Goal: Task Accomplishment & Management: Manage account settings

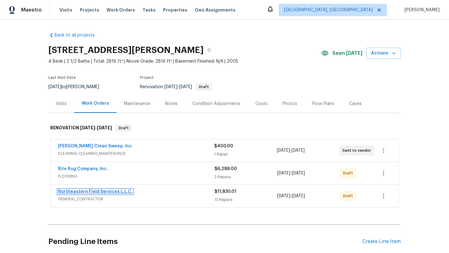
click at [109, 191] on link "Northeastern Field Services L.L.C." at bounding box center [95, 192] width 75 height 4
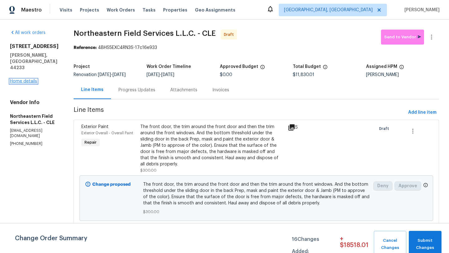
click at [22, 79] on link "Home details" at bounding box center [23, 81] width 27 height 4
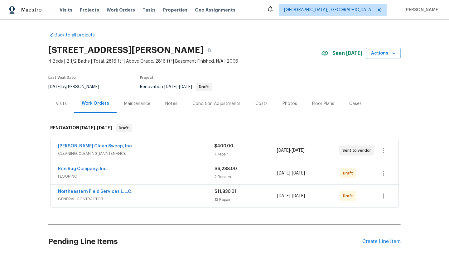
click at [173, 102] on div "Notes" at bounding box center [171, 104] width 12 height 6
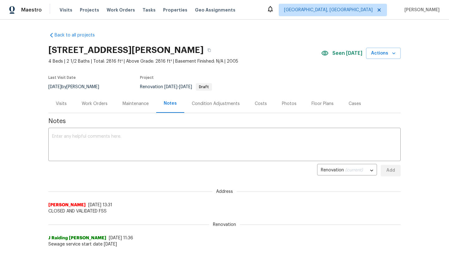
click at [96, 105] on div "Work Orders" at bounding box center [95, 104] width 26 height 6
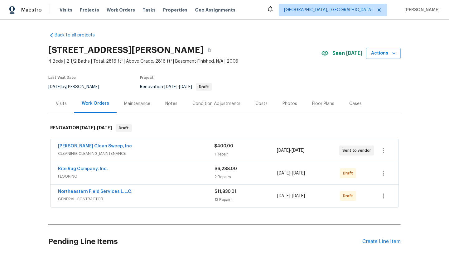
click at [172, 105] on div "Notes" at bounding box center [171, 104] width 12 height 6
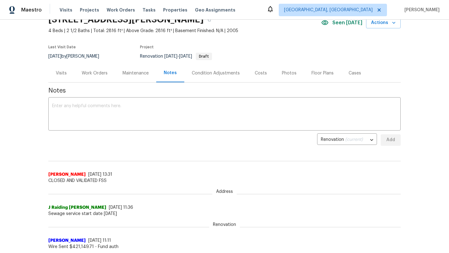
scroll to position [28, 0]
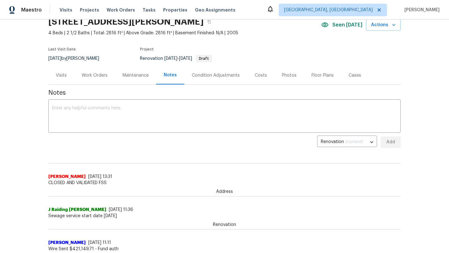
click at [98, 75] on div "Work Orders" at bounding box center [95, 75] width 26 height 6
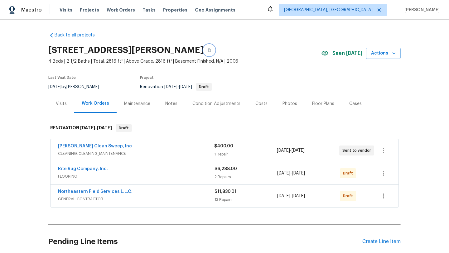
click at [208, 50] on icon "button" at bounding box center [209, 50] width 3 height 3
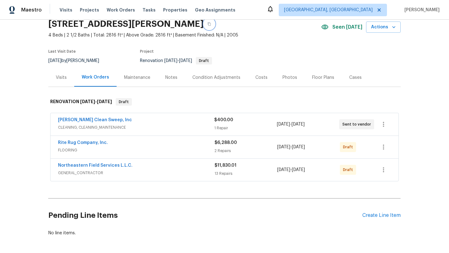
scroll to position [42, 0]
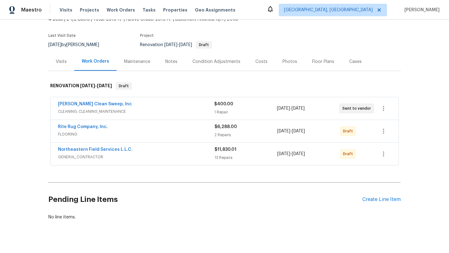
click at [218, 62] on div "Condition Adjustments" at bounding box center [216, 62] width 48 height 6
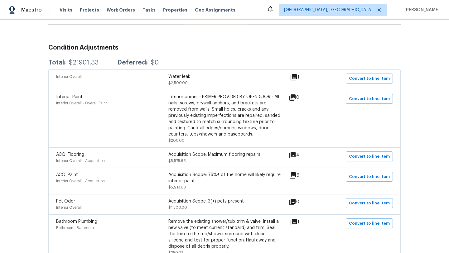
scroll to position [162, 0]
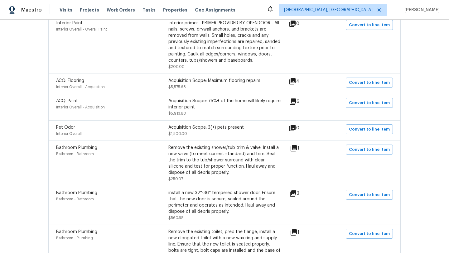
click at [296, 102] on icon at bounding box center [293, 102] width 6 height 6
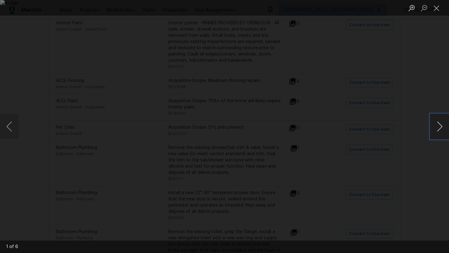
click at [436, 131] on button "Next image" at bounding box center [439, 126] width 19 height 25
click at [437, 132] on button "Next image" at bounding box center [439, 126] width 19 height 25
click at [11, 129] on button "Previous image" at bounding box center [9, 126] width 19 height 25
click at [441, 127] on button "Next image" at bounding box center [439, 126] width 19 height 25
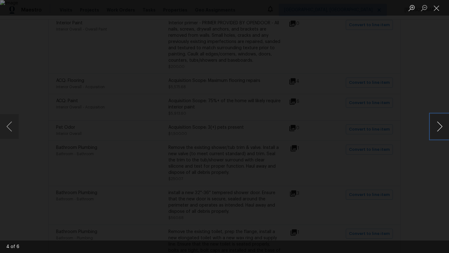
click at [441, 127] on button "Next image" at bounding box center [439, 126] width 19 height 25
click at [9, 123] on button "Previous image" at bounding box center [9, 126] width 19 height 25
click at [434, 129] on button "Next image" at bounding box center [439, 126] width 19 height 25
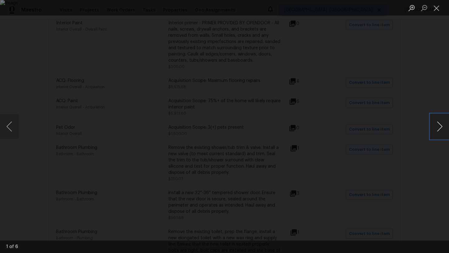
click at [434, 129] on button "Next image" at bounding box center [439, 126] width 19 height 25
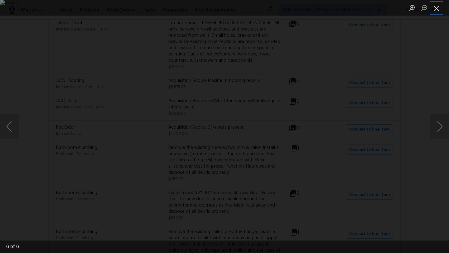
click at [437, 10] on button "Close lightbox" at bounding box center [436, 7] width 12 height 11
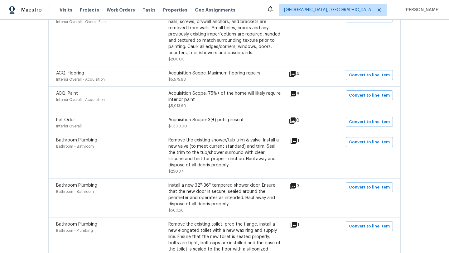
scroll to position [171, 0]
click at [297, 143] on icon at bounding box center [293, 139] width 7 height 7
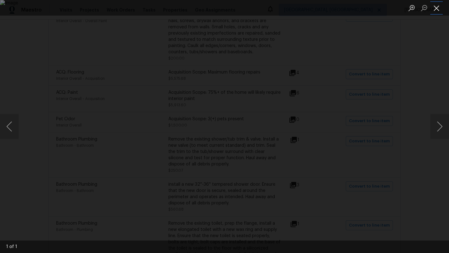
click at [439, 6] on button "Close lightbox" at bounding box center [436, 7] width 12 height 11
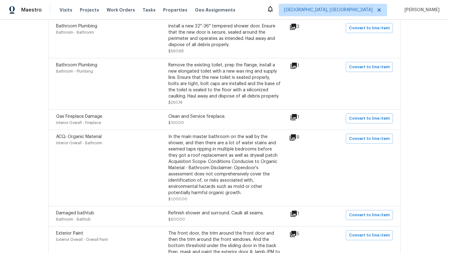
scroll to position [339, 0]
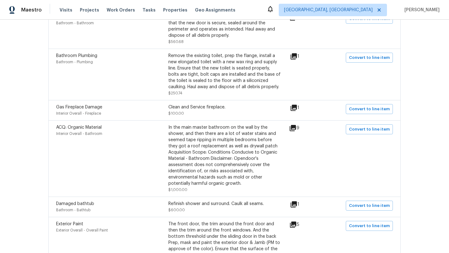
click at [296, 58] on icon at bounding box center [293, 56] width 7 height 7
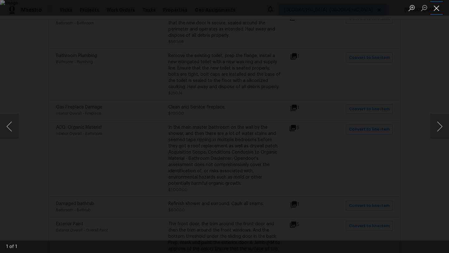
click at [438, 8] on button "Close lightbox" at bounding box center [436, 7] width 12 height 11
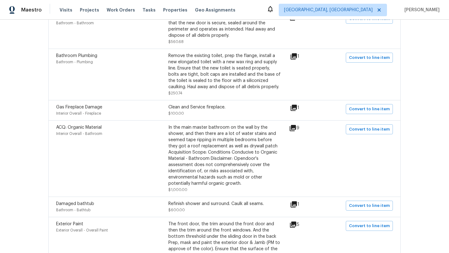
click at [296, 132] on icon at bounding box center [292, 127] width 7 height 7
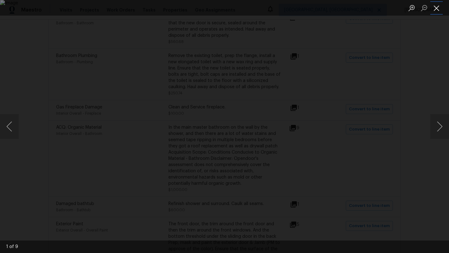
click at [436, 9] on button "Close lightbox" at bounding box center [436, 7] width 12 height 11
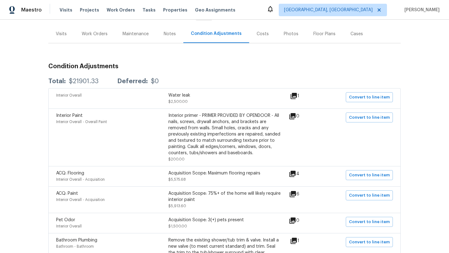
scroll to position [0, 0]
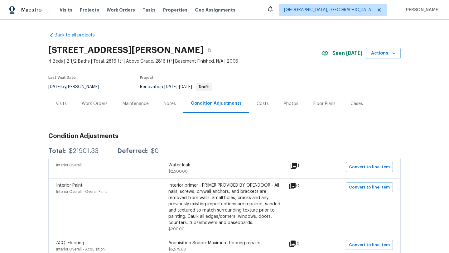
click at [98, 104] on div "Work Orders" at bounding box center [95, 104] width 26 height 6
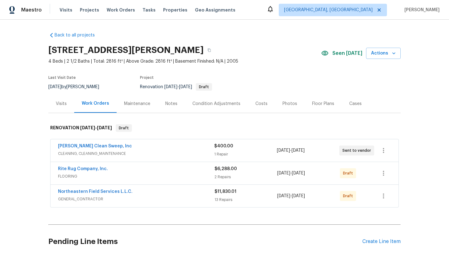
click at [214, 104] on div "Condition Adjustments" at bounding box center [216, 104] width 48 height 6
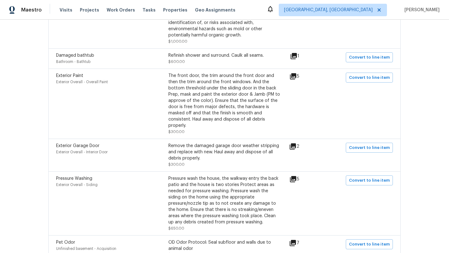
scroll to position [485, 0]
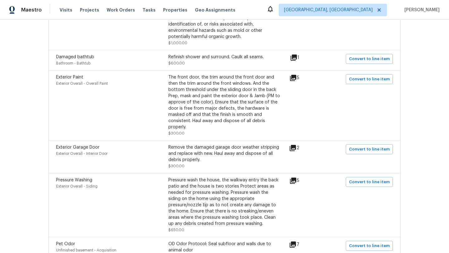
click at [294, 79] on icon at bounding box center [293, 78] width 6 height 6
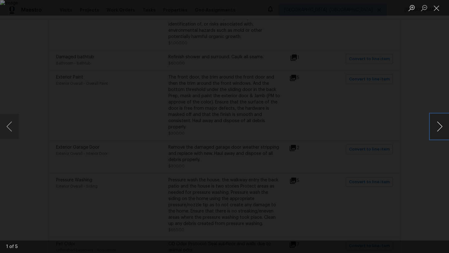
click at [440, 127] on button "Next image" at bounding box center [439, 126] width 19 height 25
click at [440, 133] on button "Next image" at bounding box center [439, 126] width 19 height 25
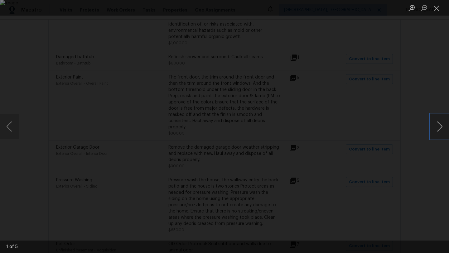
click at [440, 133] on button "Next image" at bounding box center [439, 126] width 19 height 25
click at [9, 126] on button "Previous image" at bounding box center [9, 126] width 19 height 25
click at [441, 131] on button "Next image" at bounding box center [439, 126] width 19 height 25
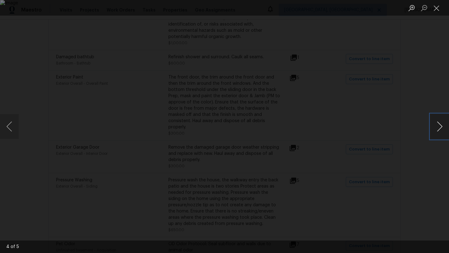
click at [441, 131] on button "Next image" at bounding box center [439, 126] width 19 height 25
click at [437, 8] on button "Close lightbox" at bounding box center [436, 7] width 12 height 11
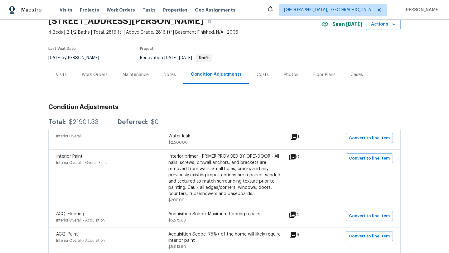
scroll to position [28, 0]
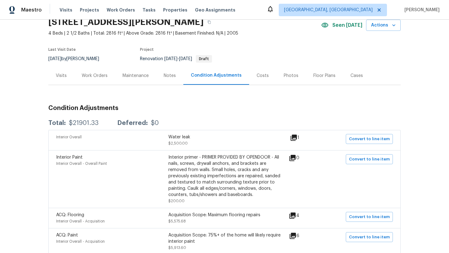
click at [102, 78] on div "Work Orders" at bounding box center [95, 76] width 26 height 6
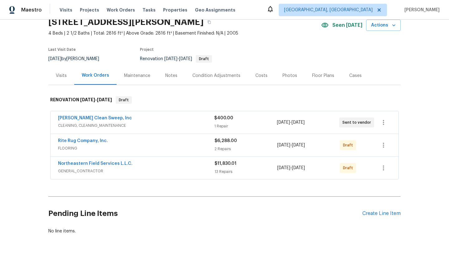
click at [209, 76] on div "Condition Adjustments" at bounding box center [216, 76] width 48 height 6
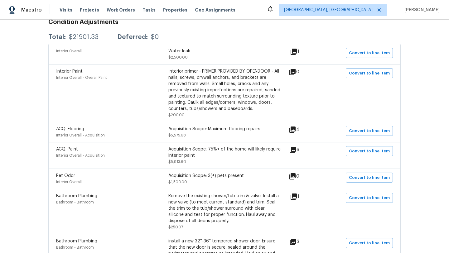
scroll to position [115, 0]
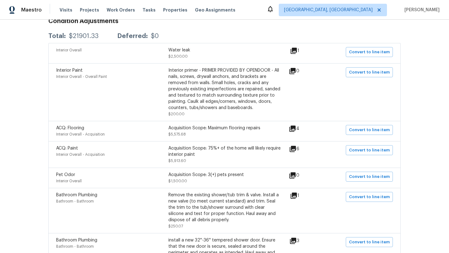
click at [296, 148] on icon at bounding box center [293, 149] width 6 height 6
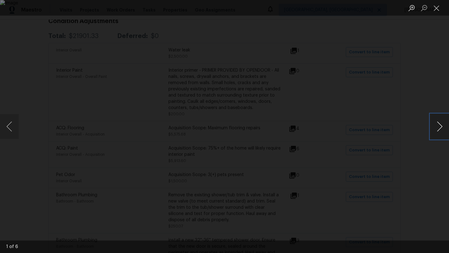
click at [439, 130] on button "Next image" at bounding box center [439, 126] width 19 height 25
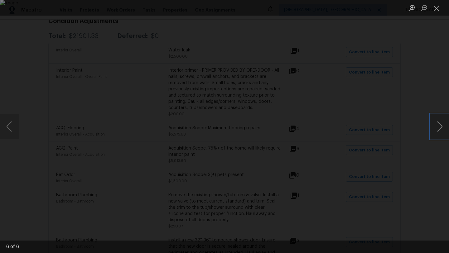
click at [439, 130] on button "Next image" at bounding box center [439, 126] width 19 height 25
click at [436, 11] on button "Close lightbox" at bounding box center [436, 7] width 12 height 11
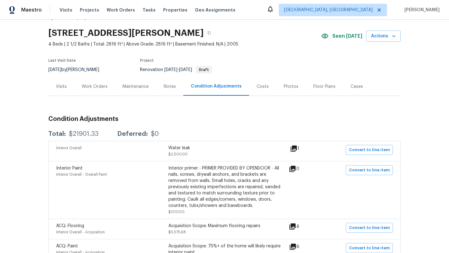
scroll to position [0, 0]
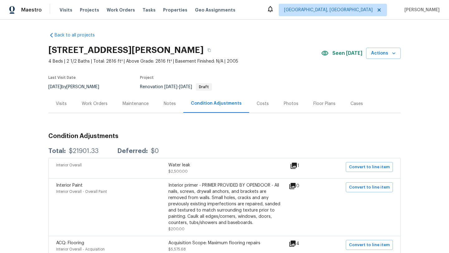
click at [89, 104] on div "Work Orders" at bounding box center [95, 104] width 26 height 6
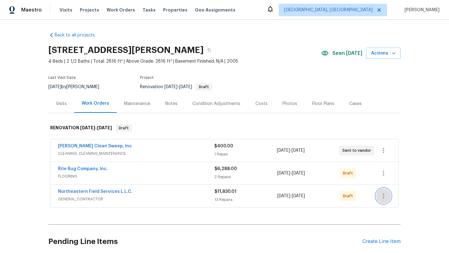
click at [383, 198] on icon "button" at bounding box center [383, 196] width 1 height 5
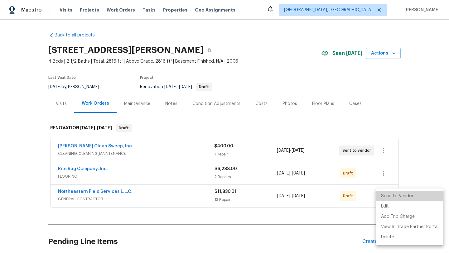
click at [389, 197] on li "Send to Vendor" at bounding box center [409, 196] width 67 height 10
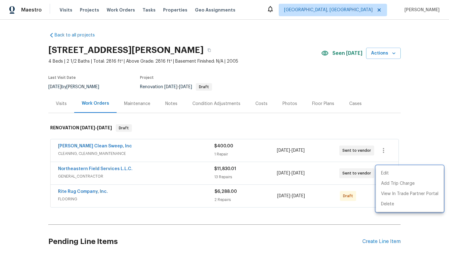
click at [138, 179] on div at bounding box center [224, 126] width 449 height 253
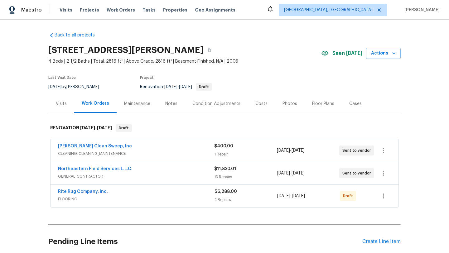
click at [204, 54] on div "71 Heartland Cir, Hinckley, OH 44233" at bounding box center [184, 50] width 273 height 16
click at [209, 52] on button "button" at bounding box center [209, 50] width 11 height 11
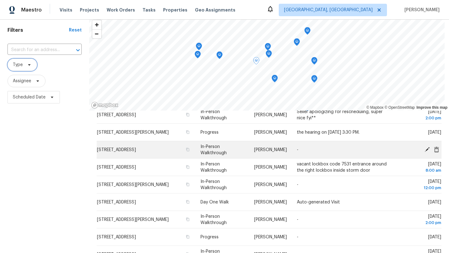
scroll to position [132, 0]
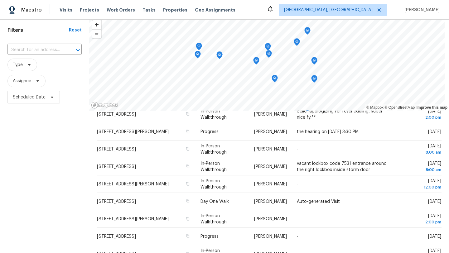
click at [54, 166] on div "Filters Reset ​ Type Assignee Scheduled Date" at bounding box center [44, 165] width 89 height 296
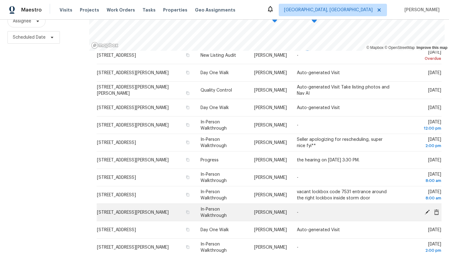
scroll to position [0, 0]
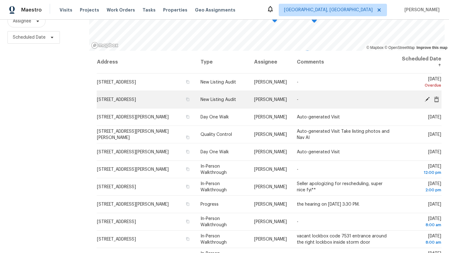
click at [426, 101] on icon at bounding box center [427, 99] width 6 height 6
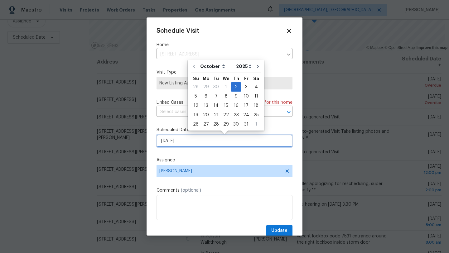
click at [190, 142] on input "10/2/2025" at bounding box center [224, 141] width 136 height 12
click at [205, 97] on div "6" at bounding box center [206, 96] width 10 height 9
type input "10/6/2025"
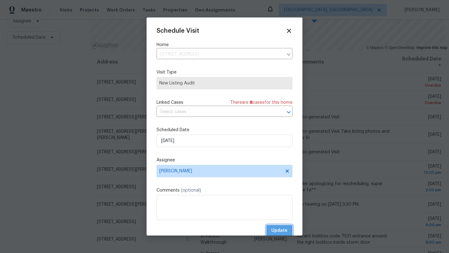
click at [281, 231] on span "Update" at bounding box center [279, 231] width 16 height 8
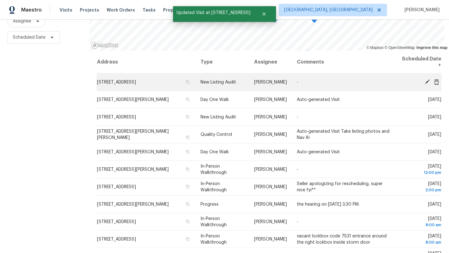
click at [425, 85] on div at bounding box center [420, 82] width 41 height 7
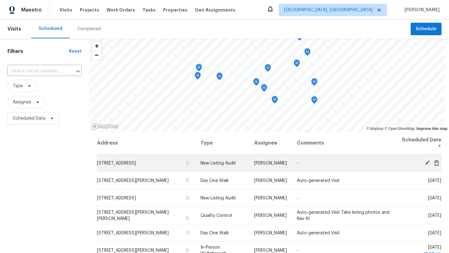
click at [426, 162] on icon at bounding box center [427, 163] width 6 height 6
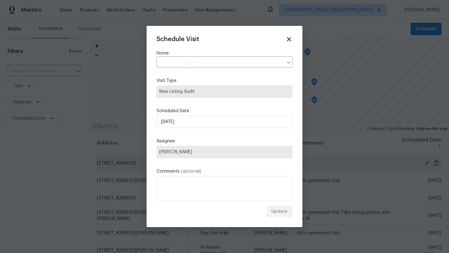
type input "970 Morningview Ave, Akron, OH 44305"
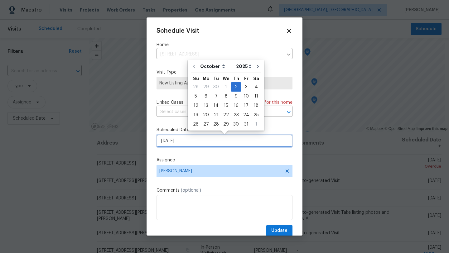
click at [180, 144] on input "10/2/2025" at bounding box center [224, 141] width 136 height 12
click at [206, 97] on div "6" at bounding box center [206, 96] width 10 height 9
type input "10/6/2025"
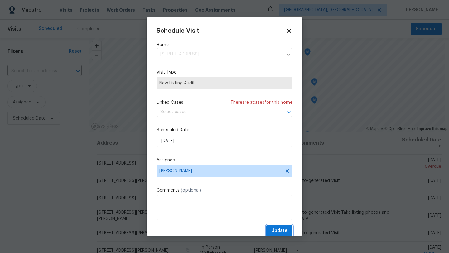
click at [281, 231] on span "Update" at bounding box center [279, 231] width 16 height 8
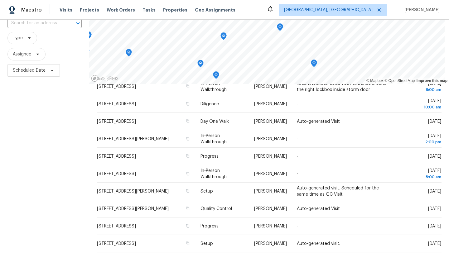
scroll to position [81, 0]
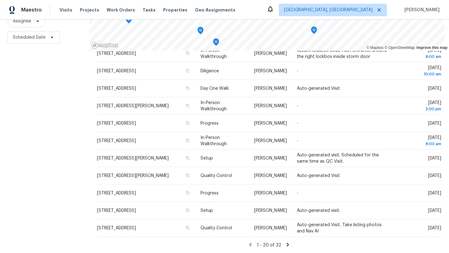
click at [286, 246] on icon at bounding box center [287, 244] width 2 height 3
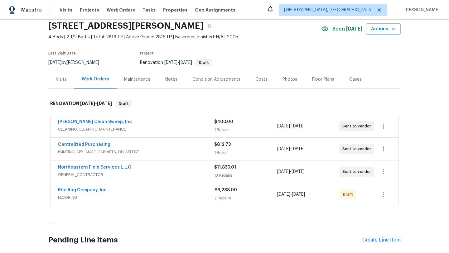
scroll to position [25, 0]
click at [82, 190] on link "Rite Rug Company, Inc." at bounding box center [83, 189] width 50 height 4
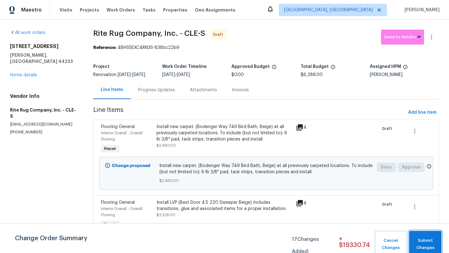
click at [432, 241] on span "Submit Changes" at bounding box center [425, 244] width 26 height 14
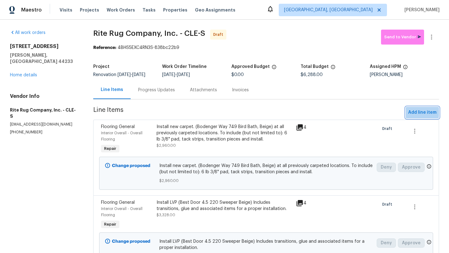
click at [412, 117] on span "Add line item" at bounding box center [422, 113] width 28 height 8
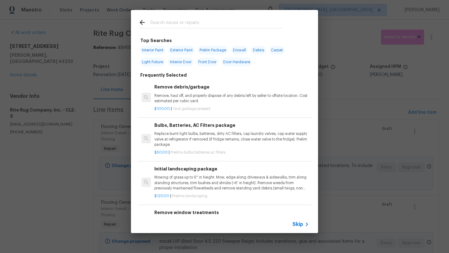
click at [152, 22] on input "text" at bounding box center [216, 23] width 132 height 9
click at [151, 23] on input "text" at bounding box center [216, 23] width 132 height 9
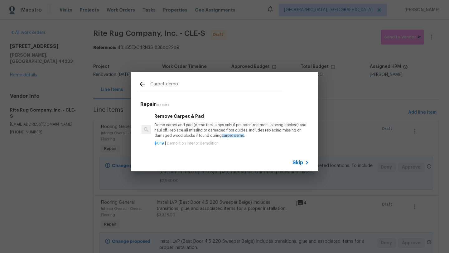
type input "Carpet demo"
click at [170, 129] on p "Demo carpet and pad (demo tack strips only if pet odor treatment is being appli…" at bounding box center [231, 131] width 155 height 16
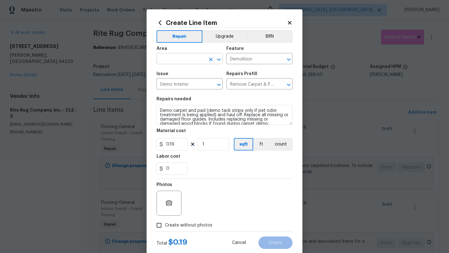
click at [177, 62] on input "text" at bounding box center [180, 60] width 49 height 10
click at [179, 84] on li "Interior Overall" at bounding box center [189, 84] width 66 height 10
type input "Interior Overall"
click at [206, 147] on input "1" at bounding box center [213, 144] width 31 height 12
drag, startPoint x: 206, startPoint y: 147, endPoint x: 201, endPoint y: 147, distance: 5.3
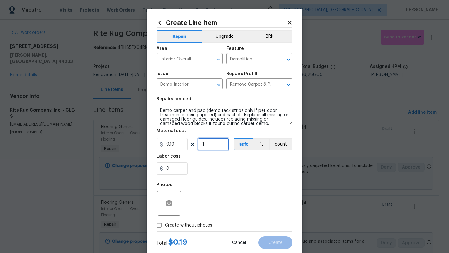
click at [201, 147] on input "1" at bounding box center [213, 144] width 31 height 12
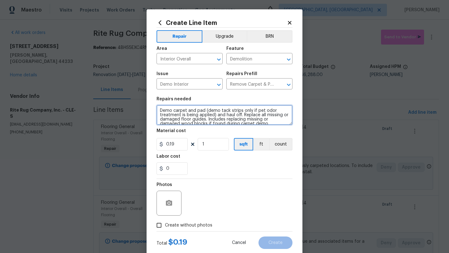
click at [159, 112] on textarea "Demo carpet and pad (demo tack strips only if pet odor treatment is being appli…" at bounding box center [224, 115] width 136 height 20
type textarea "interior all carpet Demo carpet and pad (demo tack strips only if pet odor trea…"
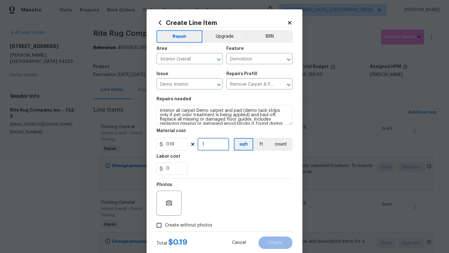
drag, startPoint x: 211, startPoint y: 145, endPoint x: 200, endPoint y: 145, distance: 10.9
click at [200, 145] on input "1" at bounding box center [213, 144] width 31 height 12
drag, startPoint x: 217, startPoint y: 146, endPoint x: 204, endPoint y: 146, distance: 12.8
click at [204, 146] on input "2000" at bounding box center [213, 144] width 31 height 12
type input "1800"
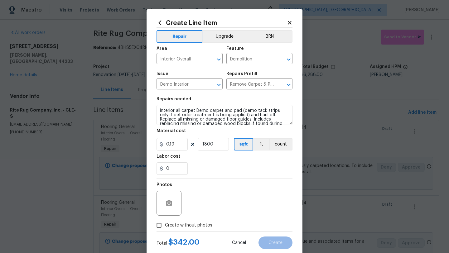
click at [158, 225] on input "Create without photos" at bounding box center [159, 225] width 12 height 12
checkbox input "true"
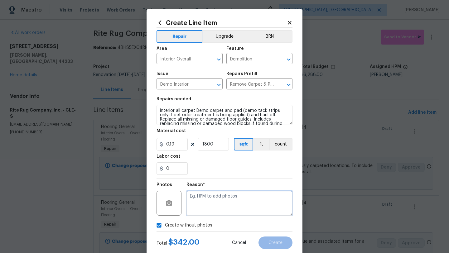
click at [215, 208] on textarea at bounding box center [239, 203] width 106 height 25
type textarea "desk"
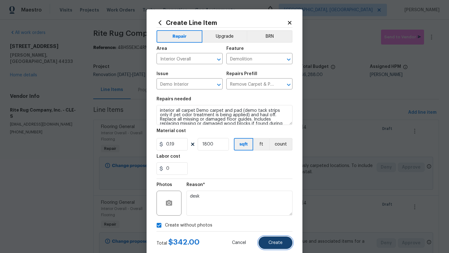
click at [284, 244] on button "Create" at bounding box center [275, 243] width 34 height 12
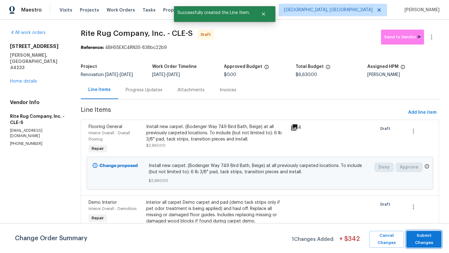
click at [417, 241] on span "Submit Changes" at bounding box center [423, 239] width 29 height 14
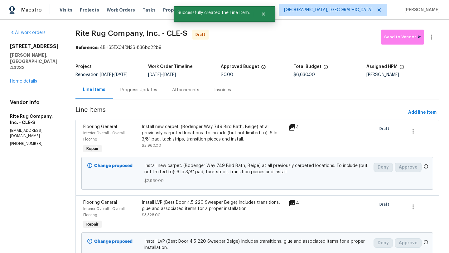
click at [138, 92] on div "Progress Updates" at bounding box center [138, 90] width 37 height 6
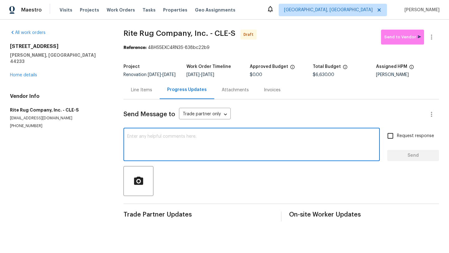
click at [142, 147] on textarea at bounding box center [251, 145] width 249 height 22
click at [217, 142] on textarea "This is the home we need carpet demo asap code 5370" at bounding box center [251, 145] width 249 height 22
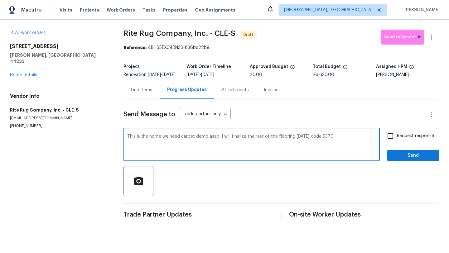
type textarea "This is the home we need carpet demo asap. I will finalize the rest of the floo…"
click at [392, 141] on input "Request response" at bounding box center [390, 135] width 13 height 13
checkbox input "true"
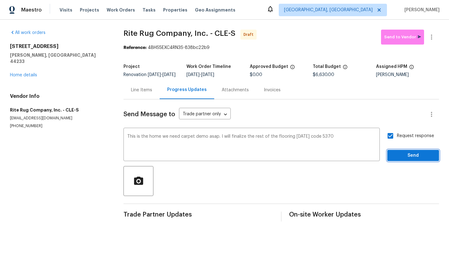
click at [392, 158] on button "Send" at bounding box center [413, 156] width 52 height 12
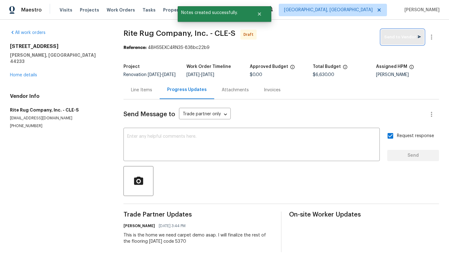
click at [393, 41] on button "Send to Vendor" at bounding box center [402, 37] width 43 height 15
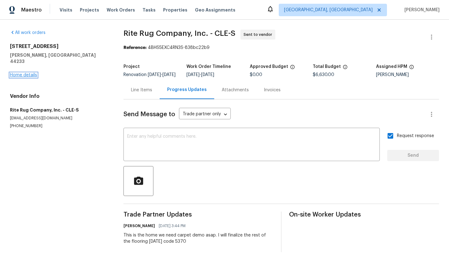
click at [35, 73] on link "Home details" at bounding box center [23, 75] width 27 height 4
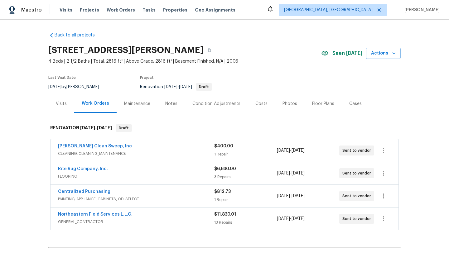
click at [261, 65] on section "71 Heartland Cir, Hinckley, OH 44233 4 Beds | 2 1/2 Baths | Total: 2816 ft² | A…" at bounding box center [224, 68] width 352 height 52
click at [64, 101] on div "Visits" at bounding box center [61, 104] width 11 height 6
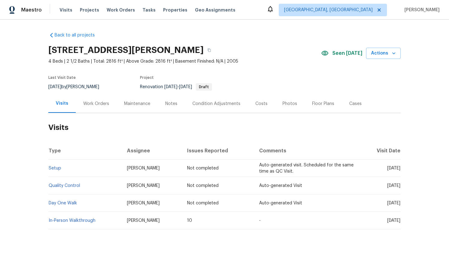
click at [98, 103] on div "Work Orders" at bounding box center [96, 104] width 26 height 6
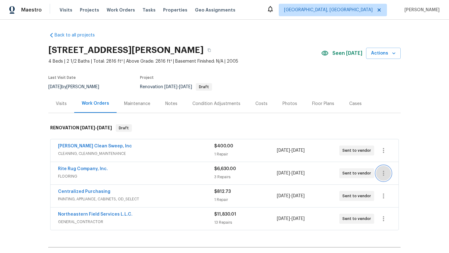
click at [383, 175] on icon "button" at bounding box center [383, 173] width 1 height 5
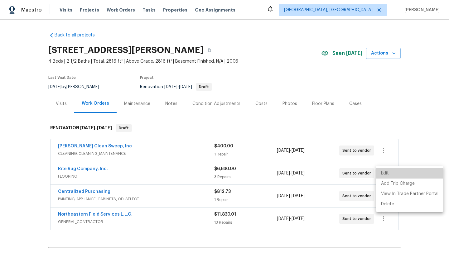
click at [382, 174] on li "Edit" at bounding box center [409, 173] width 67 height 10
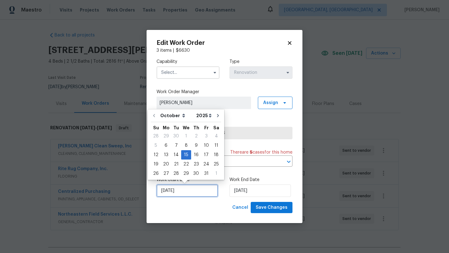
click at [179, 191] on input "10/15/2025" at bounding box center [186, 191] width 61 height 12
click at [185, 145] on div "8" at bounding box center [186, 145] width 10 height 9
type input "10/8/2025"
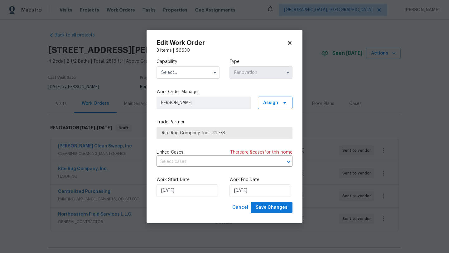
click at [204, 79] on div "Capability Type Renovation" at bounding box center [224, 69] width 136 height 30
click at [203, 76] on input "text" at bounding box center [187, 72] width 63 height 12
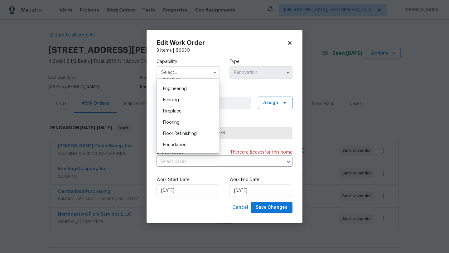
scroll to position [213, 0]
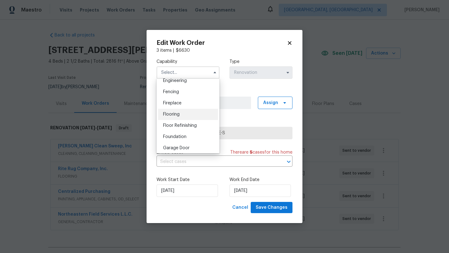
click at [179, 114] on span "Flooring" at bounding box center [171, 114] width 17 height 4
type input "Flooring"
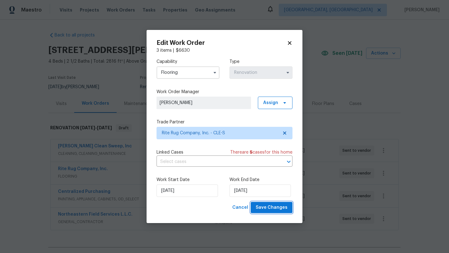
click at [277, 210] on span "Save Changes" at bounding box center [272, 208] width 32 height 8
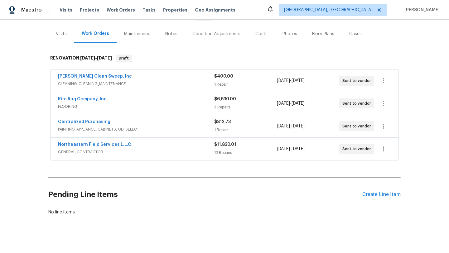
scroll to position [72, 0]
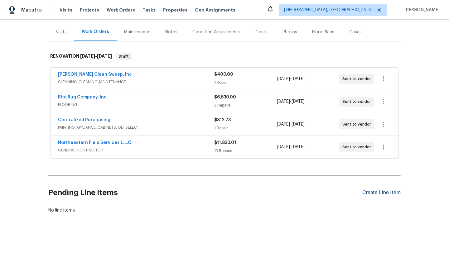
click at [367, 193] on div "Create Line Item" at bounding box center [381, 193] width 38 height 6
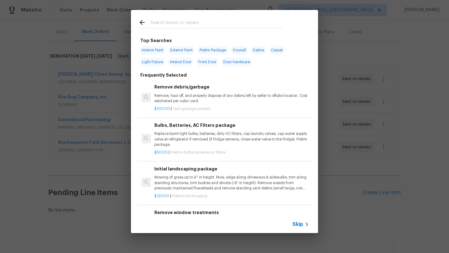
click at [166, 23] on input "text" at bounding box center [216, 23] width 132 height 9
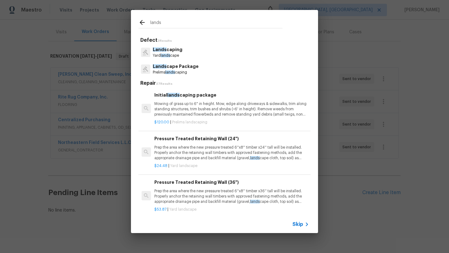
type input "lands"
click at [170, 113] on p "Mowing of grass up to 6" in height. Mow, edge along driveways & sidewalks, trim…" at bounding box center [231, 109] width 155 height 16
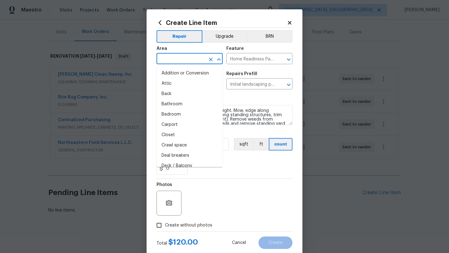
click at [187, 59] on input "text" at bounding box center [180, 60] width 49 height 10
type input "i"
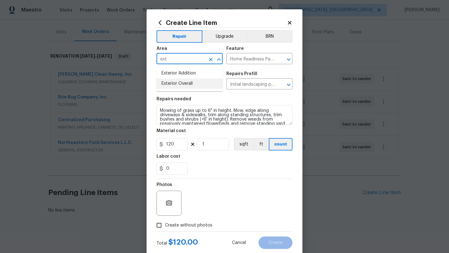
click at [189, 83] on li "Exterior Overall" at bounding box center [189, 84] width 66 height 10
type input "Exterior Overall"
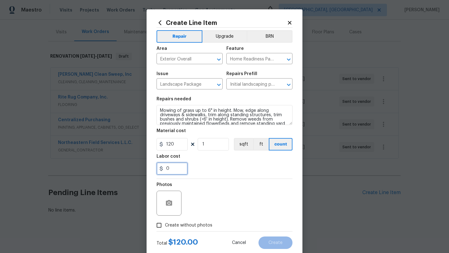
drag, startPoint x: 173, startPoint y: 167, endPoint x: 162, endPoint y: 168, distance: 11.2
click at [162, 168] on div "0" at bounding box center [171, 168] width 31 height 12
type input "50"
click at [219, 185] on div "Photos" at bounding box center [224, 199] width 136 height 41
click at [160, 227] on input "Create without photos" at bounding box center [159, 225] width 12 height 12
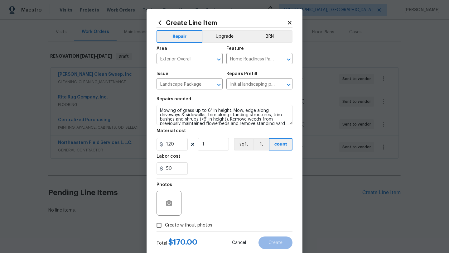
checkbox input "true"
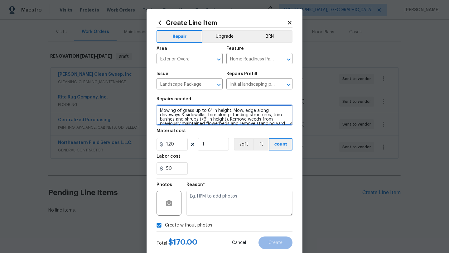
click at [160, 109] on textarea "Mowing of grass up to 6" in height. Mow, edge along driveways & sidewalks, trim…" at bounding box center [224, 115] width 136 height 20
type textarea "spray weeds and pull Mowing of grass up to 6" in height. Mow, edge along drivew…"
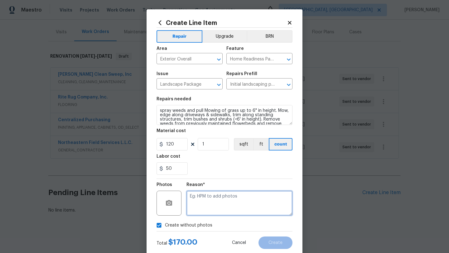
click at [214, 201] on textarea at bounding box center [239, 203] width 106 height 25
type textarea "desk"
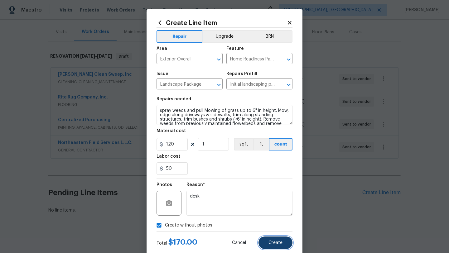
click at [269, 243] on span "Create" at bounding box center [275, 243] width 14 height 5
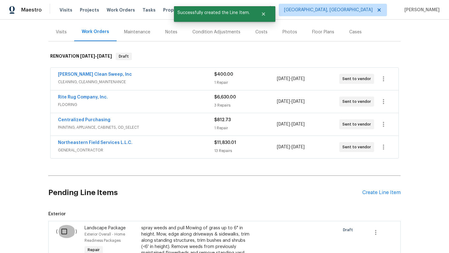
click at [66, 231] on input "checkbox" at bounding box center [67, 231] width 18 height 13
checkbox input "true"
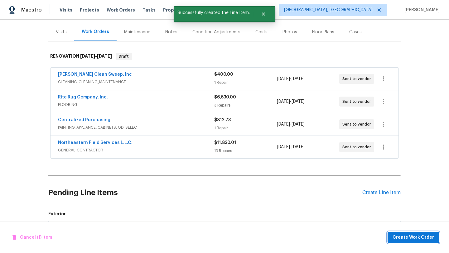
click at [425, 238] on span "Create Work Order" at bounding box center [412, 238] width 41 height 8
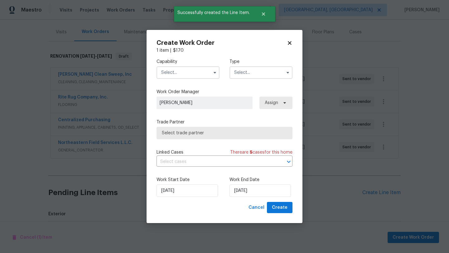
click at [190, 70] on input "text" at bounding box center [187, 72] width 63 height 12
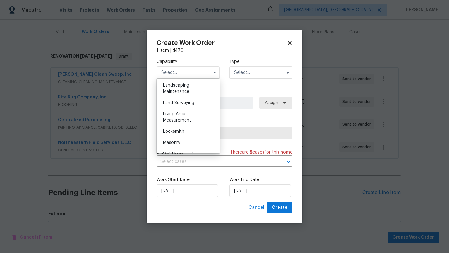
scroll to position [412, 0]
click at [192, 85] on div "Landscaping Maintenance" at bounding box center [188, 86] width 60 height 17
type input "Landscaping Maintenance"
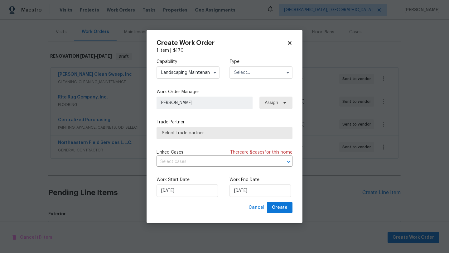
click at [246, 76] on input "text" at bounding box center [260, 72] width 63 height 12
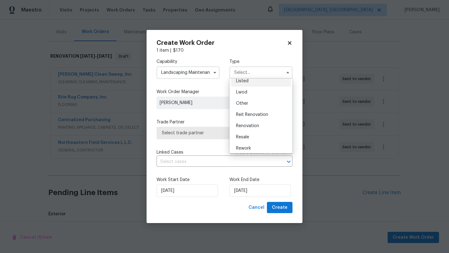
scroll to position [74, 0]
click at [249, 110] on span "Renovation" at bounding box center [247, 112] width 23 height 4
type input "Renovation"
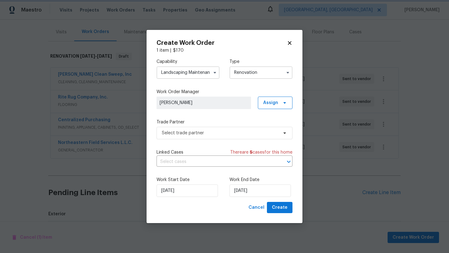
scroll to position [0, 0]
click at [192, 132] on span "Select trade partner" at bounding box center [220, 133] width 116 height 6
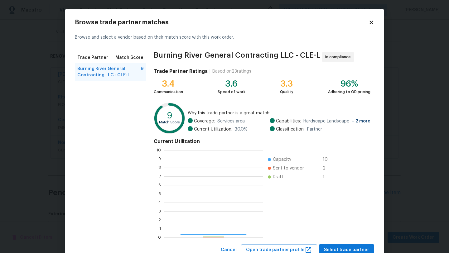
scroll to position [87, 99]
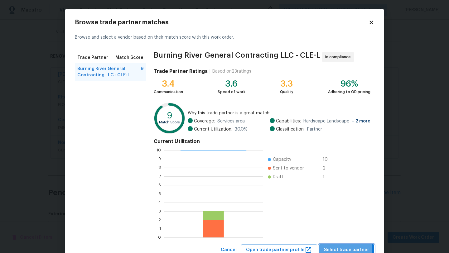
click at [345, 248] on span "Select trade partner" at bounding box center [346, 250] width 45 height 8
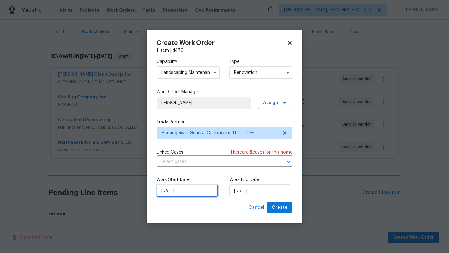
click at [192, 191] on input "10/7/2025" at bounding box center [186, 191] width 61 height 12
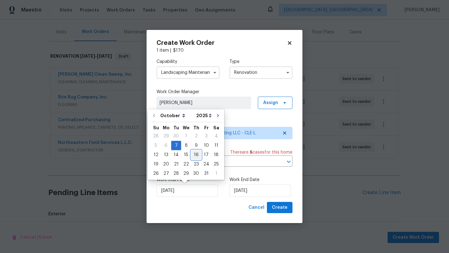
click at [194, 153] on div "16" at bounding box center [196, 155] width 10 height 9
type input "10/16/2025"
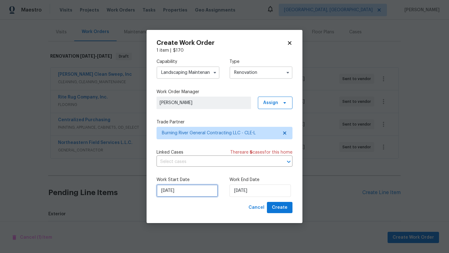
click at [188, 190] on input "10/16/2025" at bounding box center [186, 191] width 61 height 12
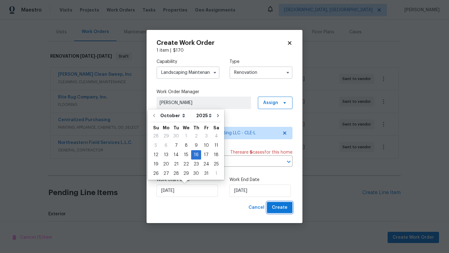
click at [277, 206] on span "Create" at bounding box center [280, 208] width 16 height 8
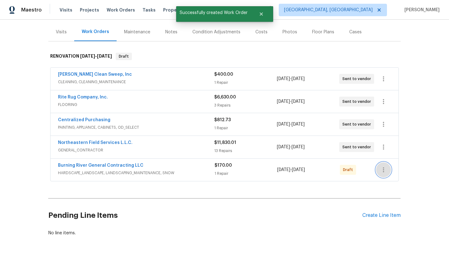
click at [383, 170] on icon "button" at bounding box center [383, 169] width 7 height 7
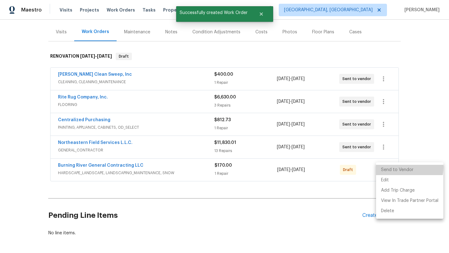
click at [384, 167] on li "Send to Vendor" at bounding box center [409, 170] width 67 height 10
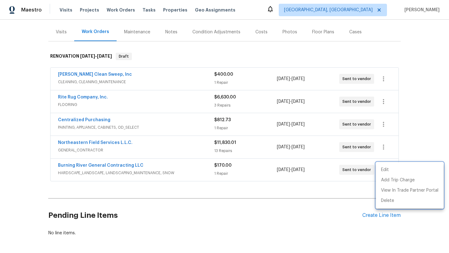
click at [259, 227] on div at bounding box center [224, 126] width 449 height 253
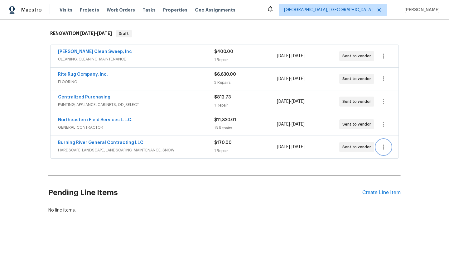
scroll to position [97, 0]
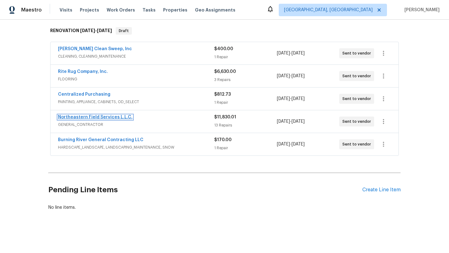
click at [96, 116] on link "Northeastern Field Services L.L.C." at bounding box center [95, 117] width 75 height 4
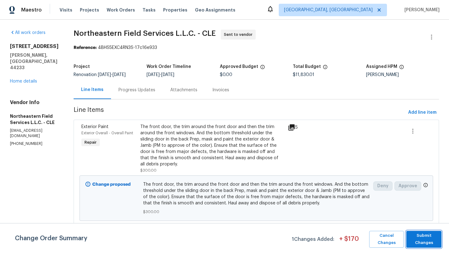
click at [429, 235] on span "Submit Changes" at bounding box center [423, 239] width 29 height 14
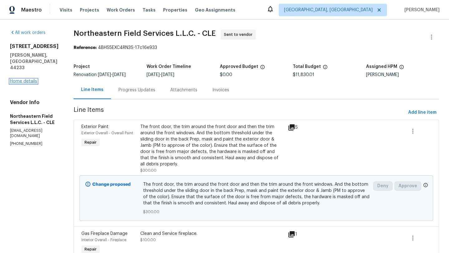
click at [15, 79] on link "Home details" at bounding box center [23, 81] width 27 height 4
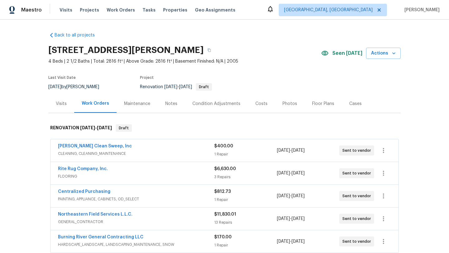
click at [258, 105] on div "Costs" at bounding box center [261, 104] width 12 height 6
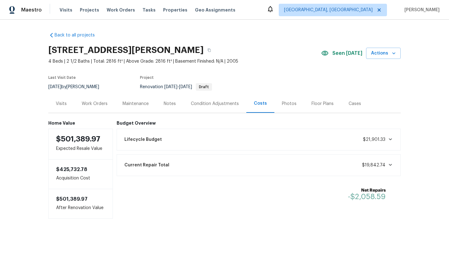
click at [97, 103] on div "Work Orders" at bounding box center [95, 104] width 26 height 6
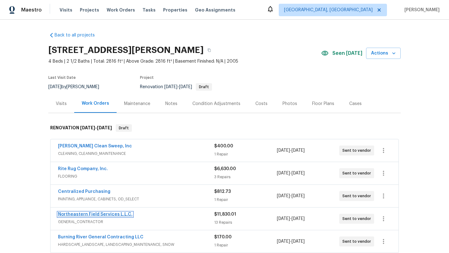
click at [72, 216] on link "Northeastern Field Services L.L.C." at bounding box center [95, 214] width 75 height 4
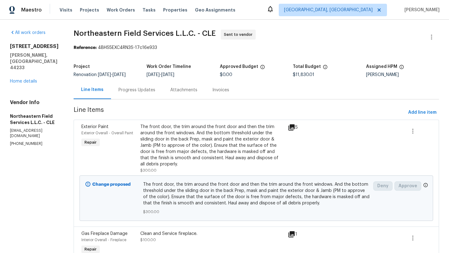
click at [136, 89] on div "Progress Updates" at bounding box center [136, 90] width 37 height 6
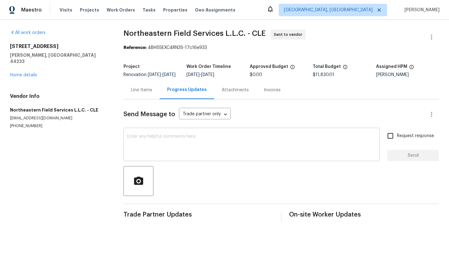
click at [133, 147] on textarea at bounding box center [251, 145] width 249 height 22
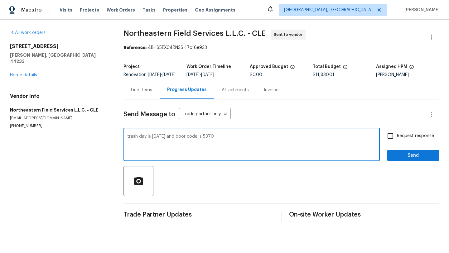
type textarea "trash day is friday and door code is 5370"
click at [393, 160] on span "Send" at bounding box center [413, 156] width 42 height 8
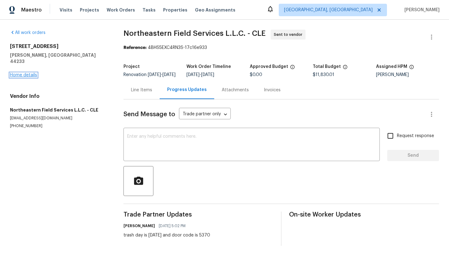
click at [32, 73] on link "Home details" at bounding box center [23, 75] width 27 height 4
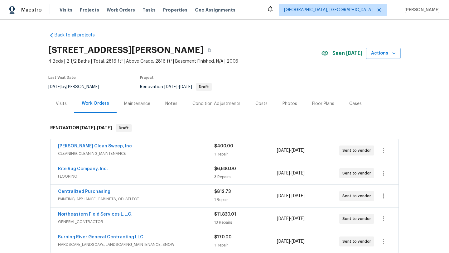
click at [169, 103] on div "Notes" at bounding box center [171, 104] width 12 height 6
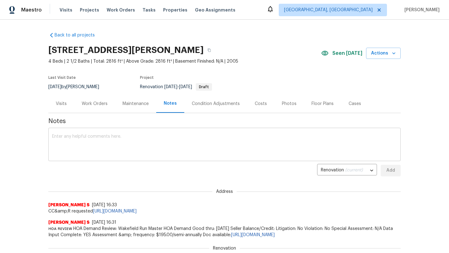
click at [122, 130] on div "x ​" at bounding box center [224, 145] width 352 height 32
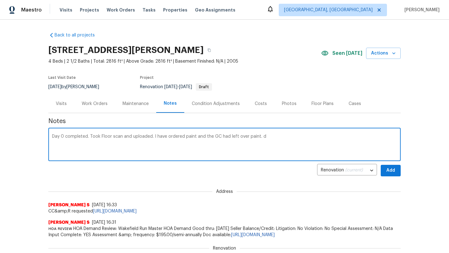
type textarea "Day 0 completed. Took Floor scan and uploaded. I have ordered paint and the GC …"
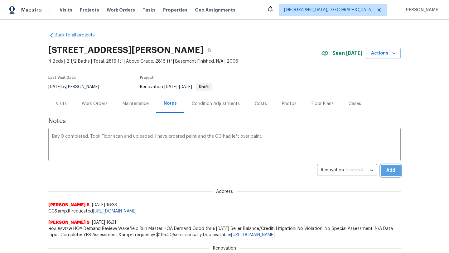
click at [389, 172] on span "Add" at bounding box center [391, 171] width 10 height 8
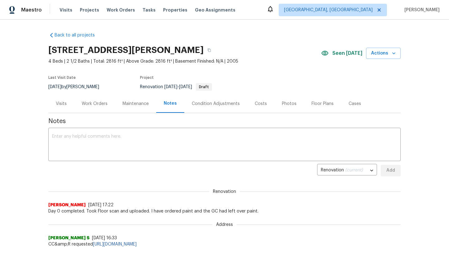
click at [63, 102] on div "Visits" at bounding box center [61, 104] width 11 height 6
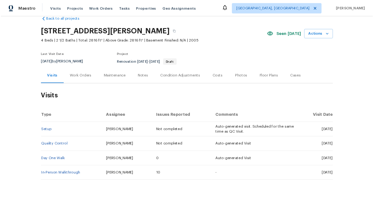
scroll to position [12, 0]
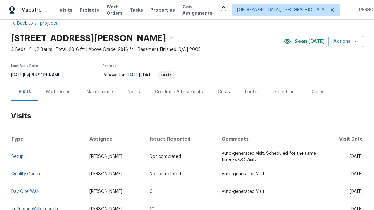
click at [55, 91] on div "Work Orders" at bounding box center [59, 92] width 26 height 6
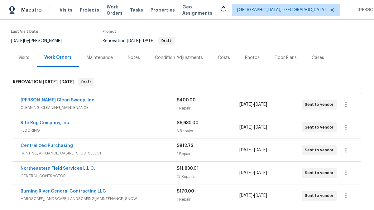
scroll to position [65, 0]
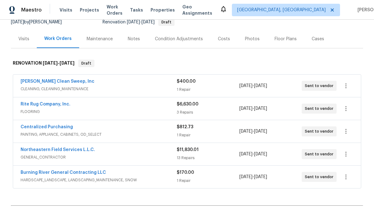
click at [70, 168] on div "Burning River General Contracting LLC HARDSCAPE_LANDSCAPE, LANDSCAPING_MAINTENA…" at bounding box center [187, 177] width 348 height 22
click at [70, 170] on link "Burning River General Contracting LLC" at bounding box center [63, 172] width 85 height 4
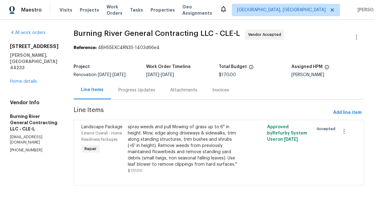
click at [172, 138] on div "spray weeds and pull Mowing of grass up to 6" in height. Mow, edge along drivew…" at bounding box center [184, 146] width 113 height 44
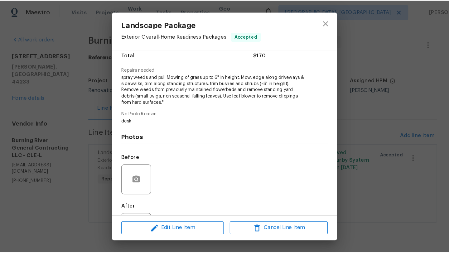
scroll to position [82, 0]
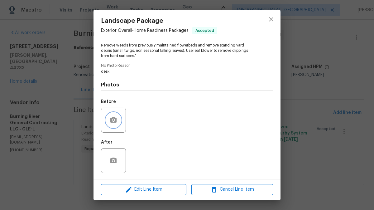
click at [114, 121] on icon "button" at bounding box center [113, 119] width 7 height 7
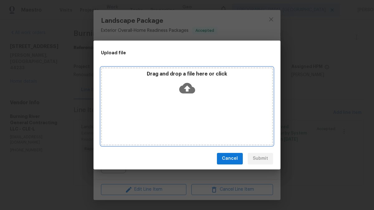
click at [186, 87] on icon at bounding box center [187, 88] width 16 height 16
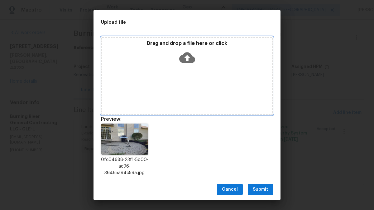
click at [188, 59] on icon at bounding box center [187, 58] width 16 height 16
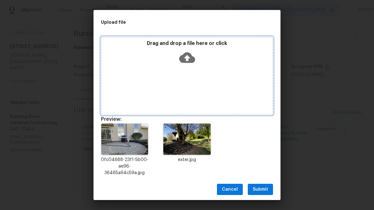
click at [188, 58] on icon at bounding box center [187, 58] width 16 height 16
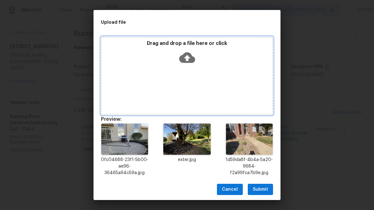
click at [186, 59] on icon at bounding box center [187, 58] width 16 height 16
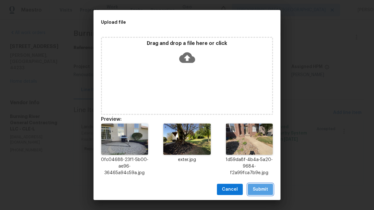
click at [261, 189] on span "Submit" at bounding box center [260, 189] width 15 height 8
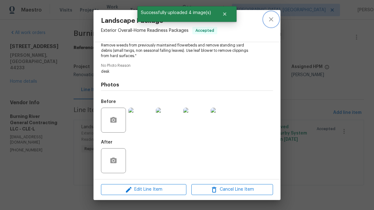
click at [271, 21] on icon "close" at bounding box center [270, 19] width 7 height 7
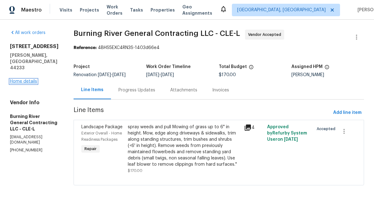
click at [30, 79] on link "Home details" at bounding box center [23, 81] width 27 height 4
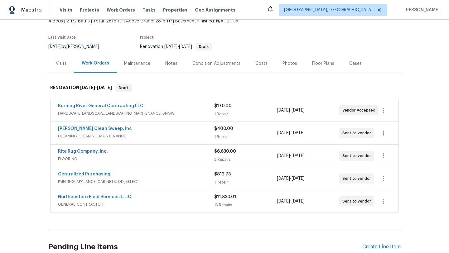
scroll to position [44, 0]
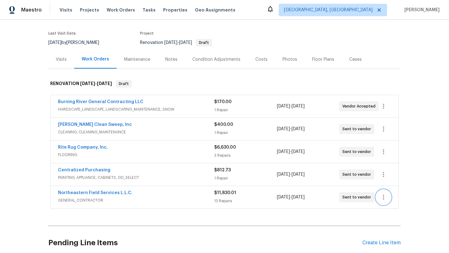
click at [383, 198] on icon "button" at bounding box center [383, 197] width 1 height 5
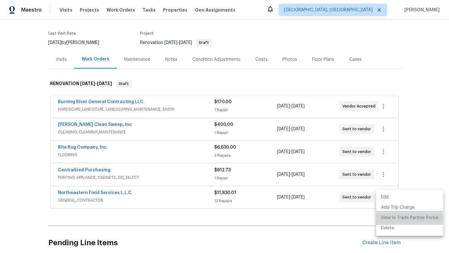
click at [383, 219] on li "View In Trade Partner Portal" at bounding box center [409, 218] width 67 height 10
click at [111, 28] on div at bounding box center [224, 126] width 449 height 253
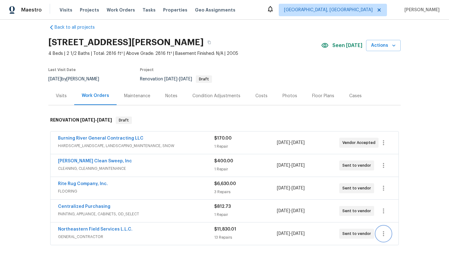
scroll to position [0, 0]
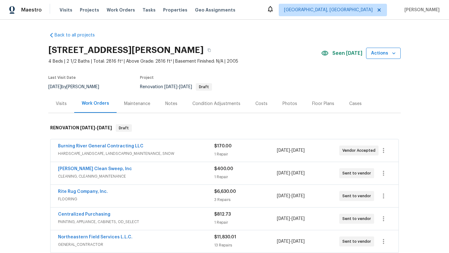
click at [379, 51] on span "Actions" at bounding box center [383, 54] width 25 height 8
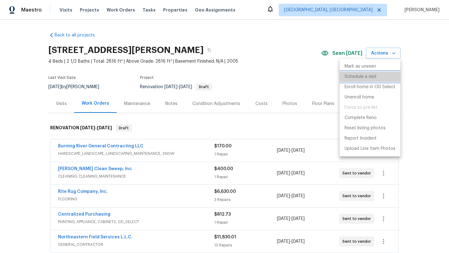
click at [365, 76] on p "Schedule a visit" at bounding box center [360, 77] width 32 height 7
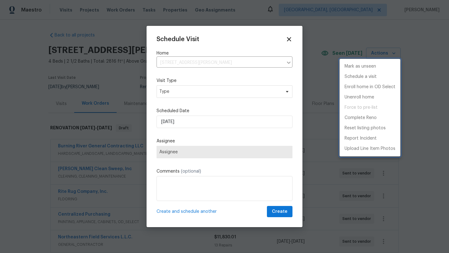
click at [164, 91] on div at bounding box center [224, 126] width 449 height 253
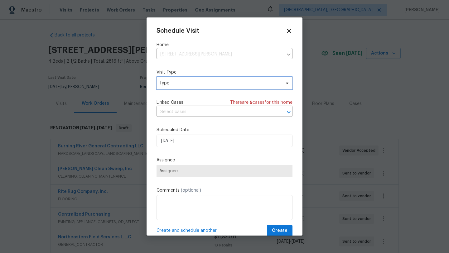
click at [164, 84] on span "Type" at bounding box center [219, 83] width 121 height 6
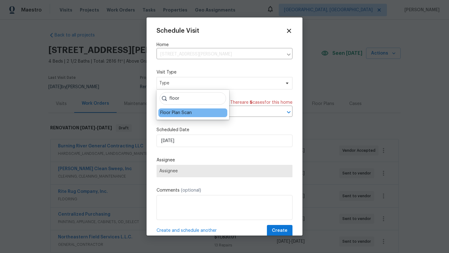
type input "floor"
click at [172, 113] on div "Floor Plan Scan" at bounding box center [175, 113] width 31 height 6
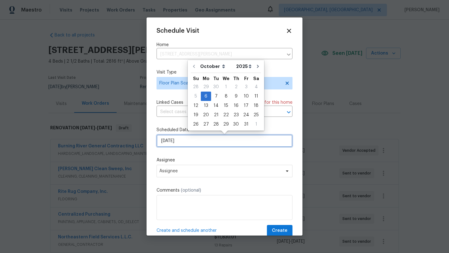
click at [174, 142] on input "10/6/2025" at bounding box center [224, 141] width 136 height 12
click at [214, 98] on div "7" at bounding box center [216, 96] width 10 height 9
type input "10/7/2025"
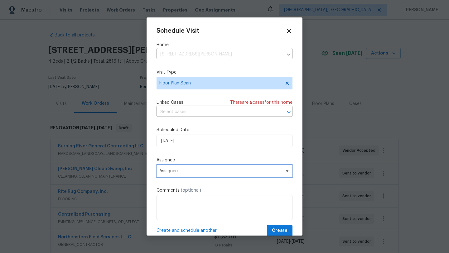
click at [167, 172] on span "Assignee" at bounding box center [220, 171] width 122 height 5
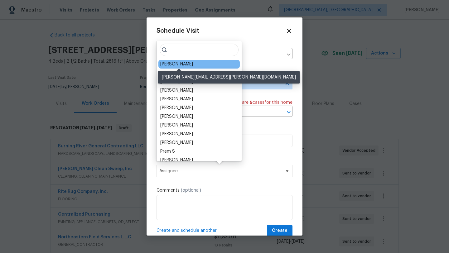
click at [166, 61] on div "[PERSON_NAME]" at bounding box center [176, 64] width 33 height 6
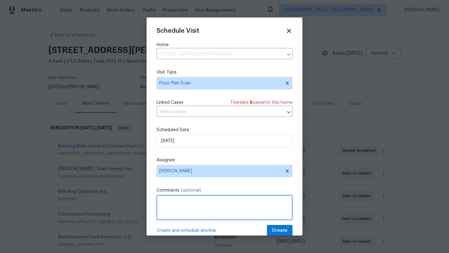
click at [168, 210] on textarea at bounding box center [224, 207] width 136 height 25
type textarea "Meet Joe 10:30"
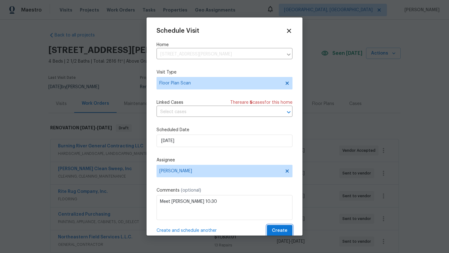
click at [276, 231] on span "Create" at bounding box center [280, 231] width 16 height 8
